Goal: Task Accomplishment & Management: Use online tool/utility

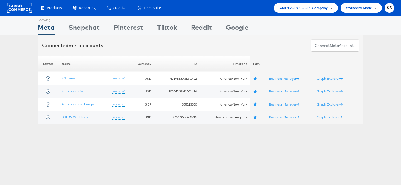
click at [315, 6] on span "ANTHROPOLOGIE Company" at bounding box center [303, 8] width 48 height 6
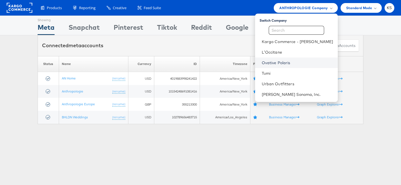
click at [294, 63] on link "Ovative Polaris" at bounding box center [298, 63] width 72 height 6
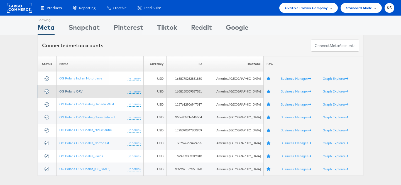
click at [75, 91] on link "OG Polaris ORV" at bounding box center [70, 91] width 23 height 4
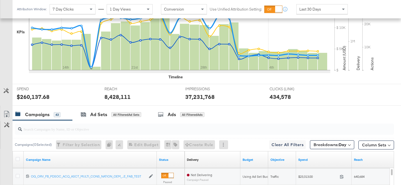
scroll to position [164, 0]
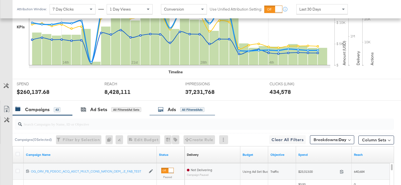
click at [169, 111] on div "Ads" at bounding box center [172, 110] width 8 height 6
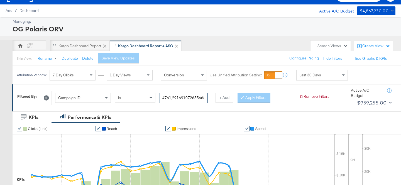
scroll to position [0, 0]
drag, startPoint x: 204, startPoint y: 97, endPoint x: 123, endPoint y: 99, distance: 81.1
click at [123, 99] on div "Campaign ID Is" at bounding box center [131, 98] width 153 height 10
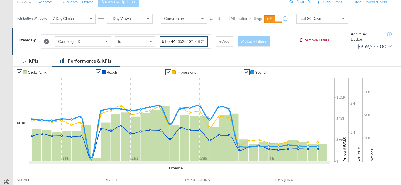
scroll to position [71, 0]
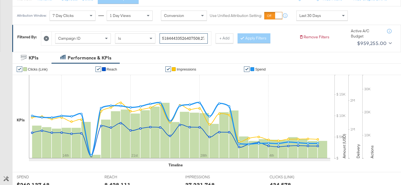
click at [199, 38] on input "search" at bounding box center [184, 38] width 48 height 10
click at [201, 38] on input "search" at bounding box center [184, 38] width 48 height 10
click at [203, 37] on input "search" at bounding box center [184, 38] width 48 height 10
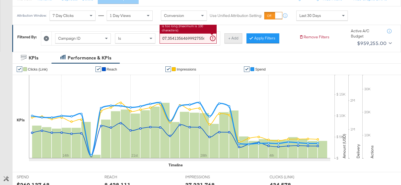
paste input "120232537714790572"
click at [204, 38] on input "search" at bounding box center [188, 38] width 57 height 10
paste input "120232537664920572"
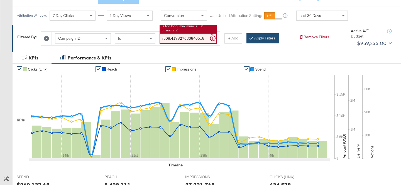
click at [272, 38] on button "Apply Filters" at bounding box center [262, 38] width 33 height 10
type input "23862095622810571,23862106063320571,120200301695630572,120200306656840572,12020…"
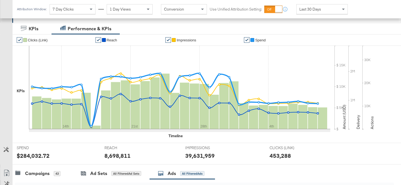
scroll to position [109, 0]
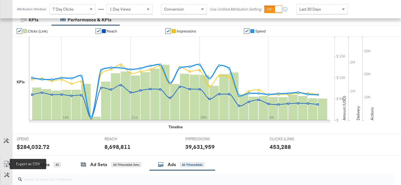
click at [7, 163] on icon at bounding box center [6, 164] width 7 height 7
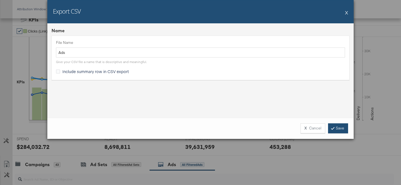
click at [344, 129] on link "Save" at bounding box center [338, 129] width 20 height 10
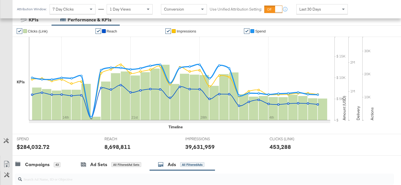
click at [341, 128] on icon "$ $ 5K $ 10K $ 15K Amount (USD)" at bounding box center [341, 83] width 14 height 92
